Goal: Feedback & Contribution: Contribute content

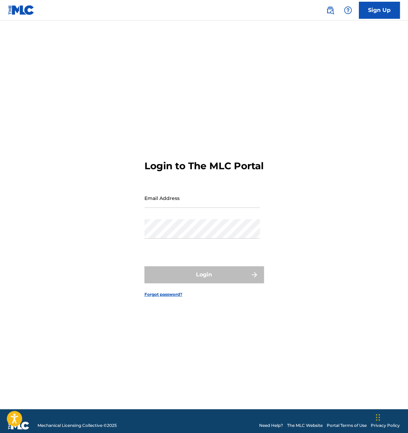
click at [181, 193] on form "Login to The MLC Portal Email Address Password Login Forgot password?" at bounding box center [203, 224] width 119 height 372
click at [178, 208] on input "Email Address" at bounding box center [201, 197] width 115 height 19
type input "[EMAIL_ADDRESS][DOMAIN_NAME]"
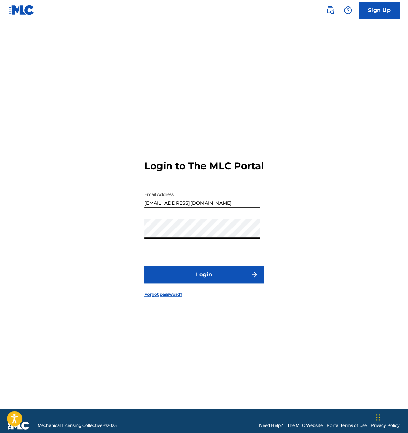
click at [144, 266] on button "Login" at bounding box center [203, 274] width 119 height 17
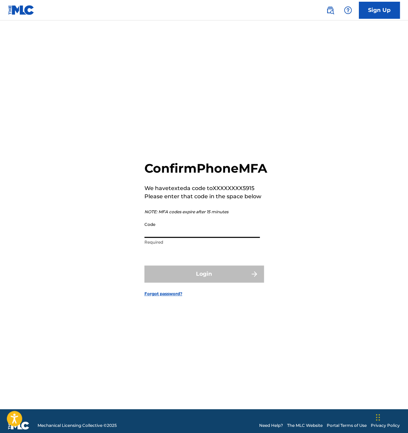
click at [159, 233] on input "Code" at bounding box center [201, 227] width 115 height 19
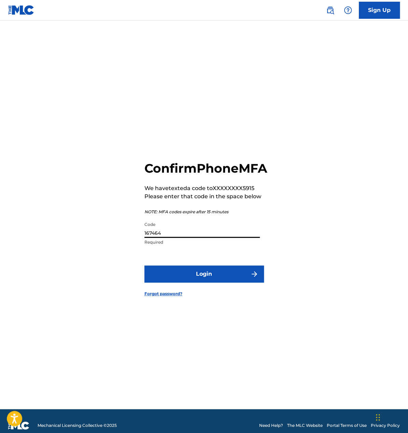
type input "167464"
click at [211, 281] on button "Login" at bounding box center [203, 273] width 119 height 17
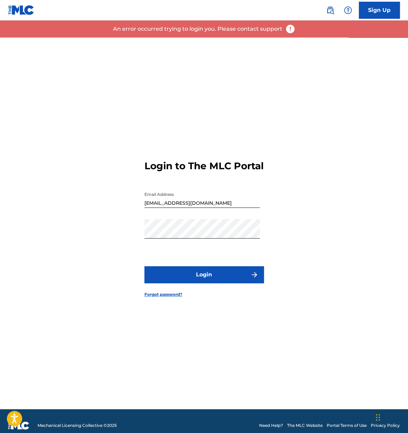
click at [194, 282] on button "Login" at bounding box center [203, 274] width 119 height 17
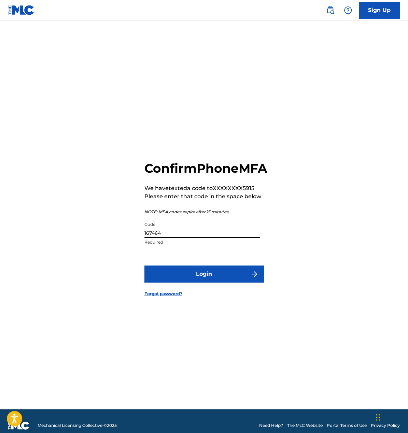
click at [195, 245] on div "Code 167464 Required" at bounding box center [201, 233] width 115 height 31
click at [192, 238] on input "167464" at bounding box center [201, 227] width 115 height 19
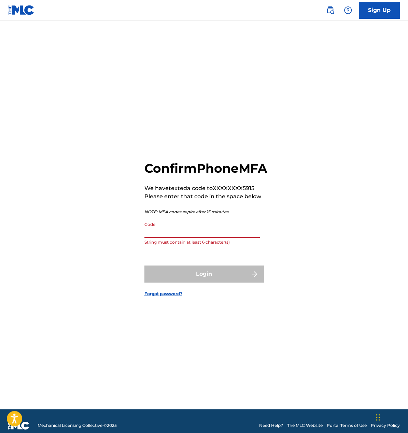
paste input "447219"
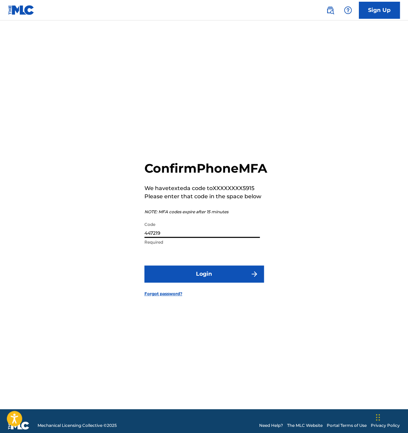
type input "447219"
click at [173, 277] on button "Login" at bounding box center [203, 273] width 119 height 17
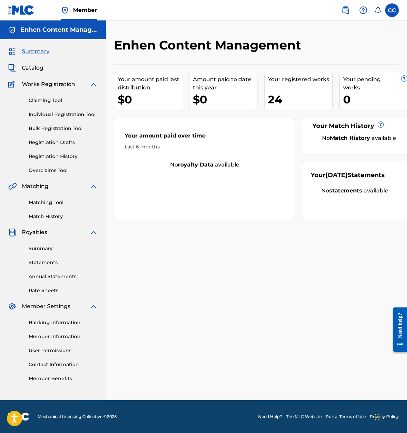
click at [32, 67] on span "Catalog" at bounding box center [32, 68] width 21 height 8
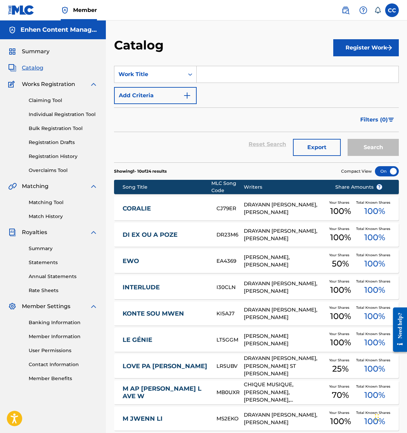
click at [137, 213] on div "CORALIE CJ79ER DRAYANN WAYNEE DURAND, LORD WENSKY JOLISSAINT Your Shares 100 % …" at bounding box center [256, 209] width 285 height 24
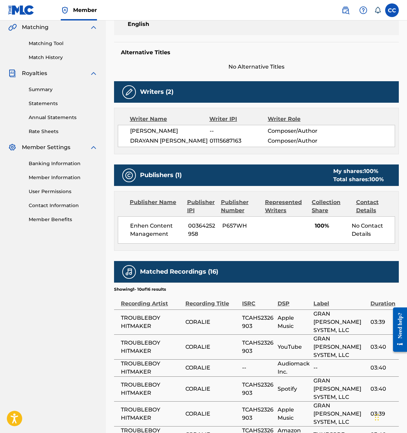
scroll to position [160, 0]
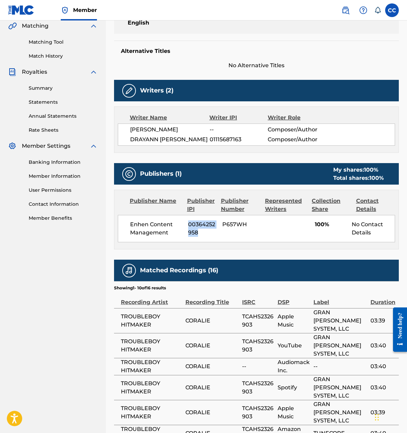
drag, startPoint x: 199, startPoint y: 241, endPoint x: 187, endPoint y: 233, distance: 15.0
click at [187, 233] on div "Enhen Content Management 00364252958 P657WH 100% No Contact Details" at bounding box center [256, 228] width 277 height 27
copy span "00364252958"
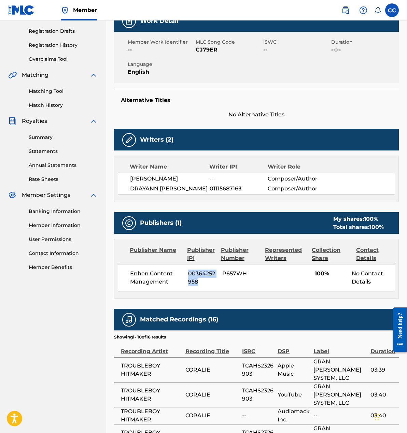
scroll to position [0, 0]
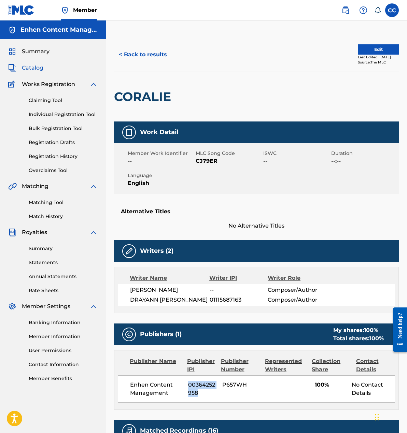
click at [31, 69] on span "Catalog" at bounding box center [32, 68] width 21 height 8
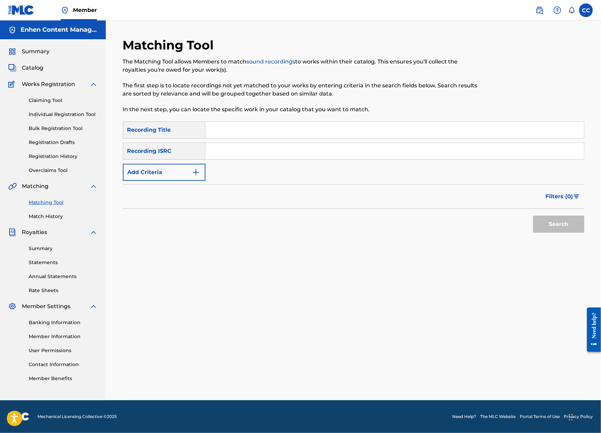
click at [43, 55] on span "Summary" at bounding box center [36, 51] width 28 height 8
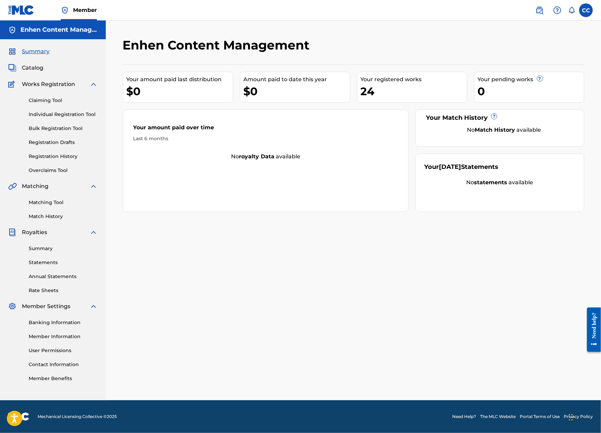
click at [56, 158] on link "Registration History" at bounding box center [63, 156] width 69 height 7
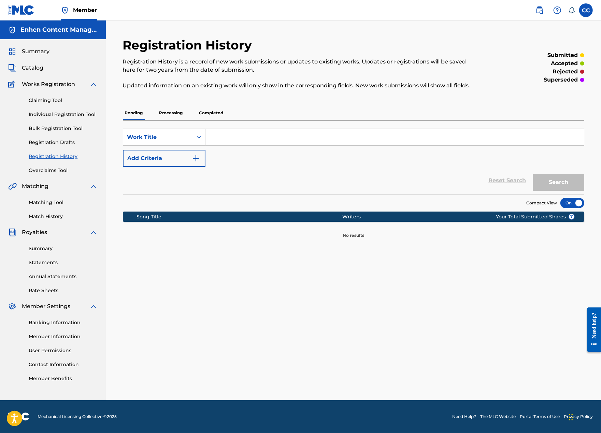
click at [173, 115] on p "Processing" at bounding box center [171, 113] width 28 height 14
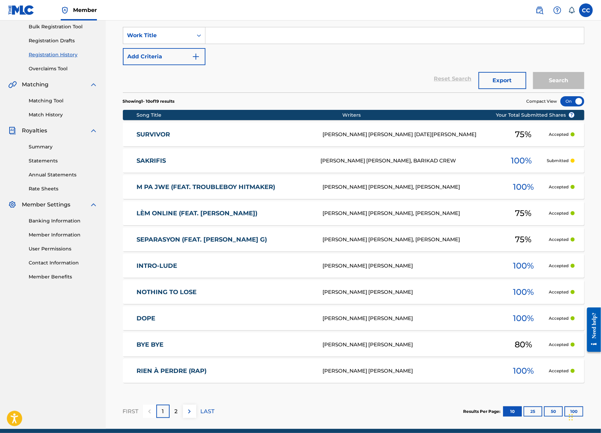
scroll to position [130, 0]
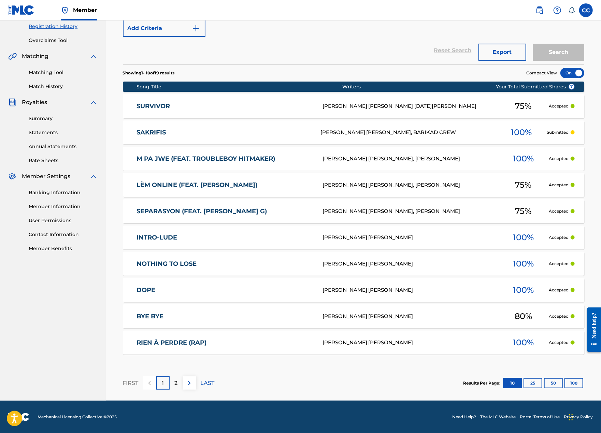
click at [572, 383] on button "100" at bounding box center [573, 383] width 19 height 10
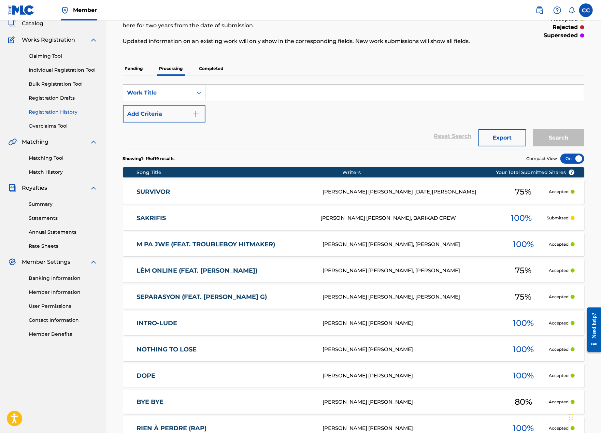
scroll to position [44, 0]
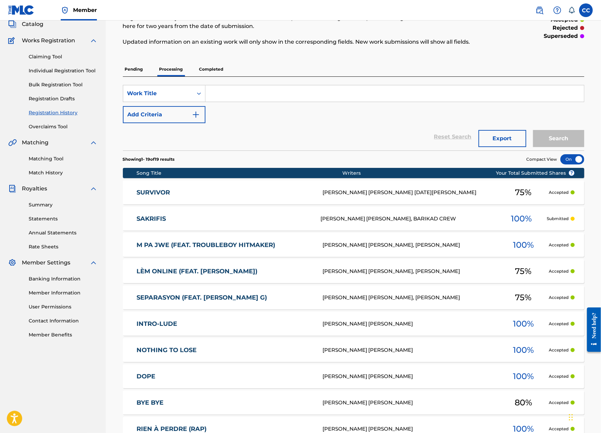
click at [209, 67] on p "Completed" at bounding box center [211, 69] width 28 height 14
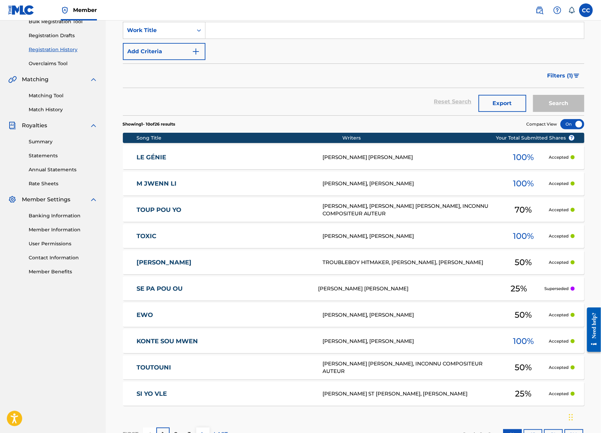
scroll to position [158, 0]
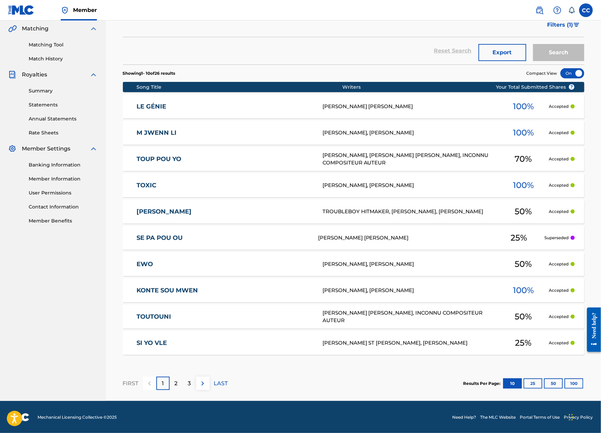
click at [574, 385] on button "100" at bounding box center [573, 383] width 19 height 10
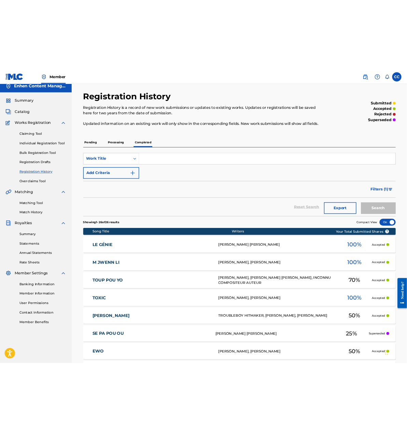
scroll to position [0, 0]
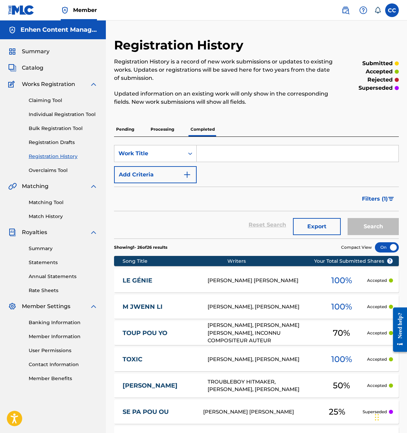
click at [162, 131] on p "Processing" at bounding box center [162, 129] width 28 height 14
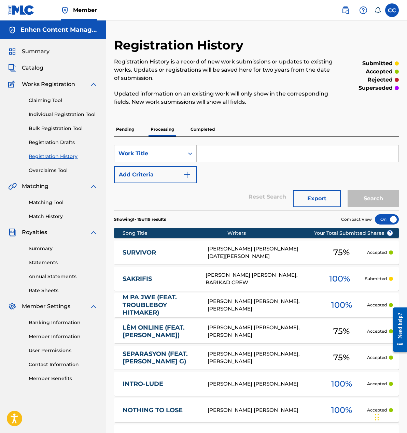
click at [203, 131] on p "Completed" at bounding box center [202, 129] width 28 height 14
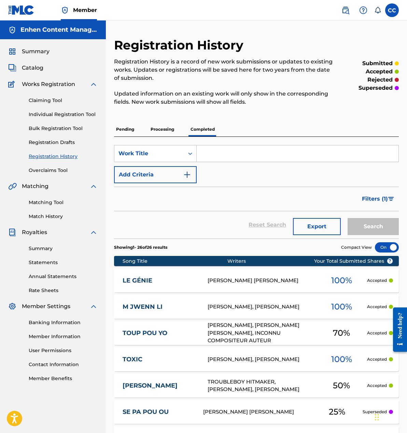
click at [46, 98] on link "Claiming Tool" at bounding box center [63, 100] width 69 height 7
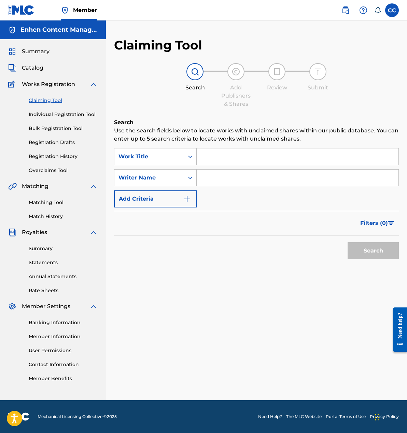
click at [259, 153] on input "Search Form" at bounding box center [298, 156] width 202 height 16
type input "5 segond"
click at [227, 173] on input "Search Form" at bounding box center [298, 178] width 202 height 16
type input "lord wensky jolissaint"
click at [364, 247] on button "Search" at bounding box center [372, 250] width 51 height 17
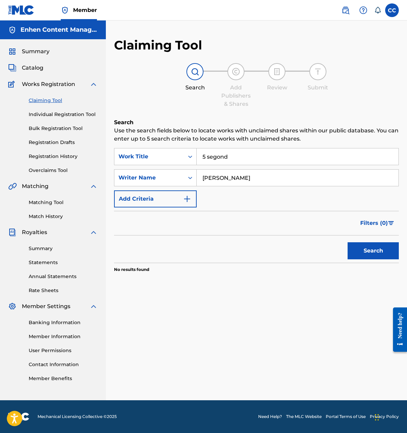
click at [78, 112] on link "Individual Registration Tool" at bounding box center [63, 114] width 69 height 7
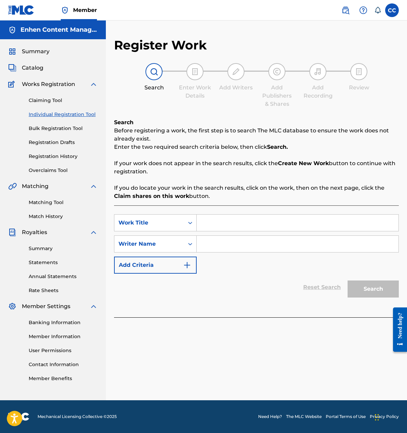
click at [244, 220] on input "Search Form" at bounding box center [298, 223] width 202 height 16
type input "5 sengond"
click at [307, 246] on input "Search Form" at bounding box center [298, 244] width 202 height 16
type input "lord wensky jolissaint"
click at [387, 289] on button "Search" at bounding box center [372, 288] width 51 height 17
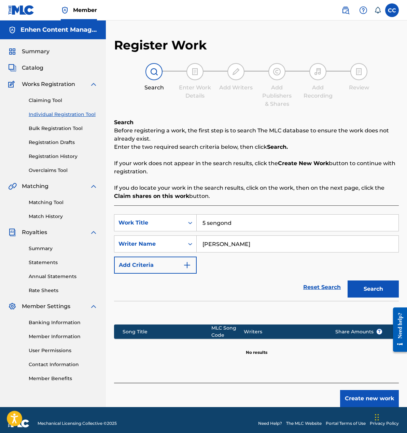
scroll to position [6, 0]
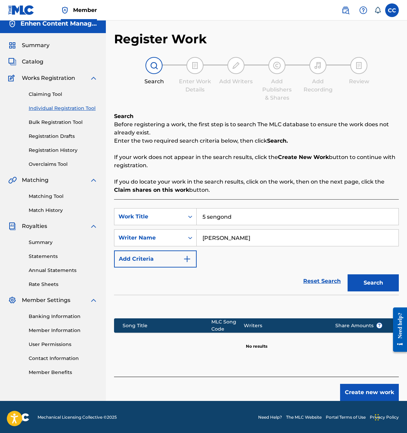
click at [359, 388] on button "Create new work" at bounding box center [369, 392] width 59 height 17
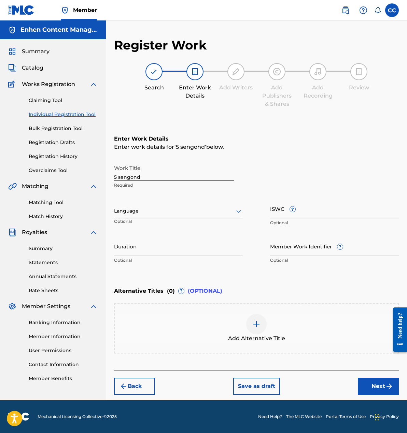
click at [120, 178] on input "5 sengond" at bounding box center [174, 170] width 120 height 19
type input "5 Sengond"
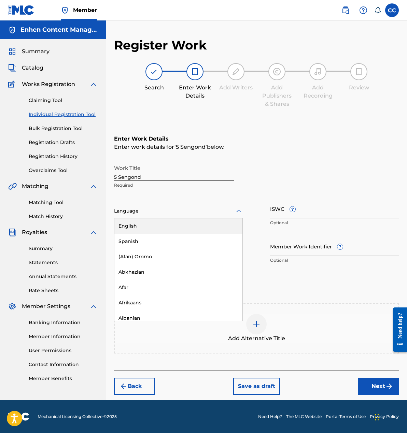
click at [213, 205] on div "Language" at bounding box center [178, 211] width 129 height 14
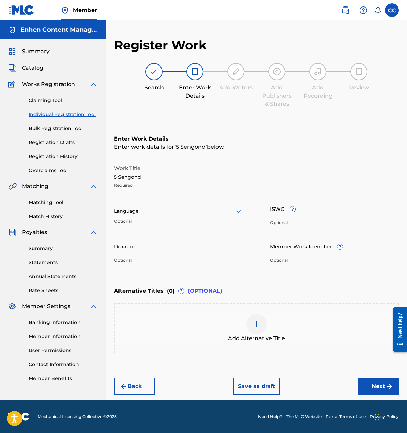
click at [144, 247] on input "Duration" at bounding box center [178, 245] width 129 height 19
type input "03:08"
click at [363, 384] on button "Next" at bounding box center [378, 386] width 41 height 17
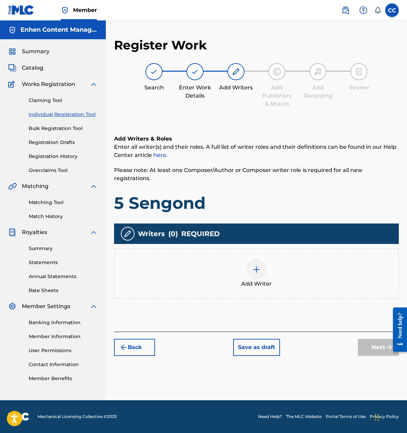
click at [250, 266] on div at bounding box center [256, 269] width 20 height 20
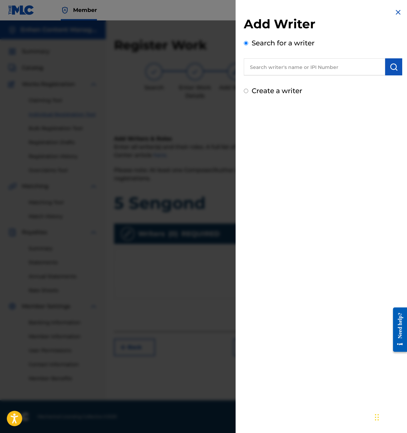
click at [290, 71] on input "text" at bounding box center [314, 66] width 141 height 17
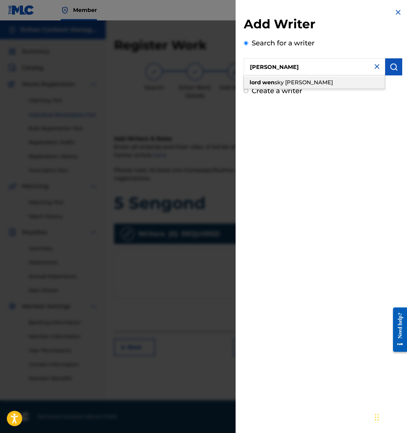
click at [304, 83] on span "sky jolissaint" at bounding box center [303, 82] width 58 height 6
type input "lord wensky jolissaint"
click at [394, 70] on img "submit" at bounding box center [393, 67] width 8 height 8
